Goal: Task Accomplishment & Management: Manage account settings

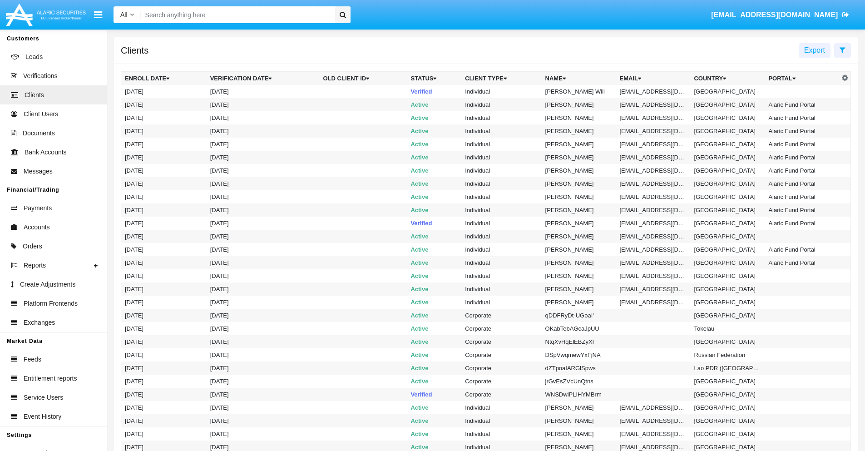
click at [842, 49] on icon at bounding box center [842, 49] width 6 height 7
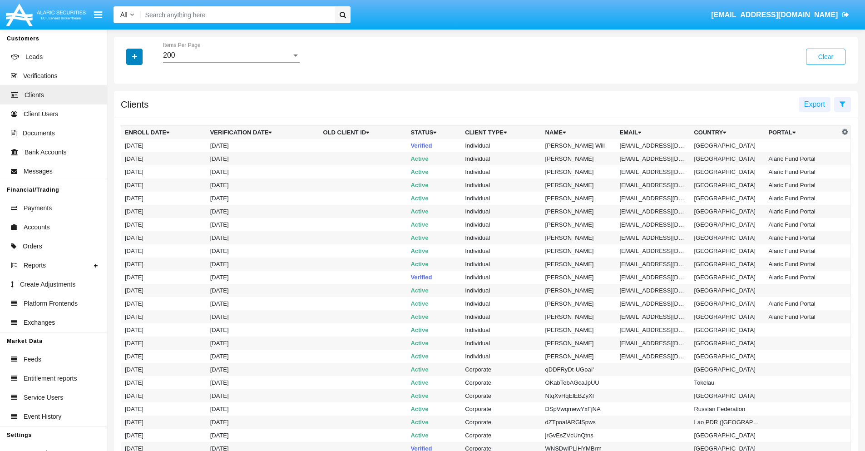
click at [134, 56] on icon "button" at bounding box center [134, 57] width 5 height 6
click at [141, 154] on span "Email" at bounding box center [141, 154] width 18 height 11
click at [125, 158] on input "Email" at bounding box center [124, 158] width 0 height 0
checkbox input "true"
click at [134, 56] on icon "button" at bounding box center [134, 57] width 5 height 6
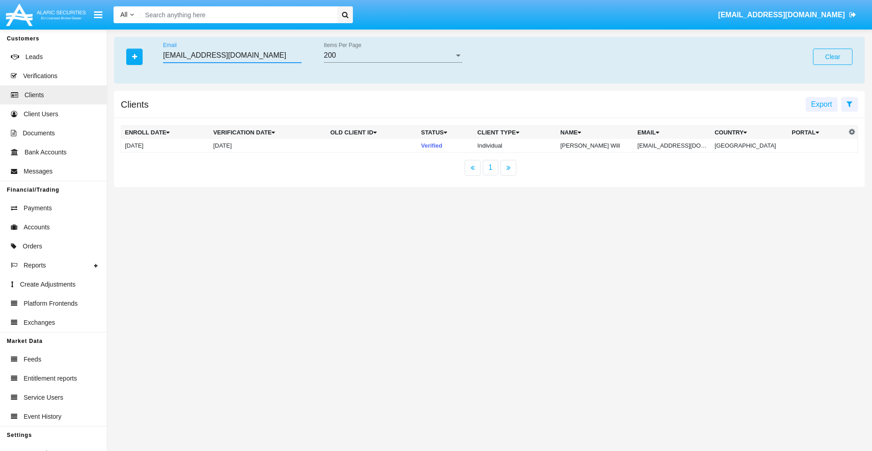
type input "[EMAIL_ADDRESS][DOMAIN_NAME]"
click at [677, 145] on td "[EMAIL_ADDRESS][DOMAIN_NAME]" at bounding box center [672, 146] width 77 height 14
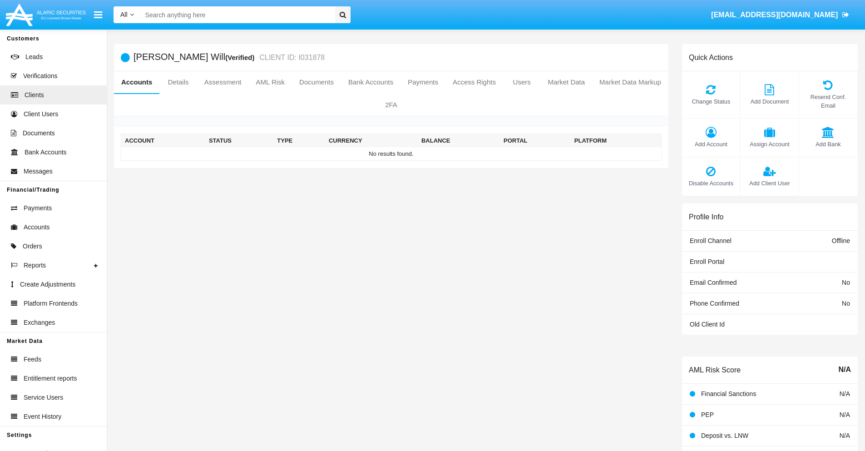
click at [710, 144] on span "Add Account" at bounding box center [710, 144] width 49 height 9
